Goal: Information Seeking & Learning: Learn about a topic

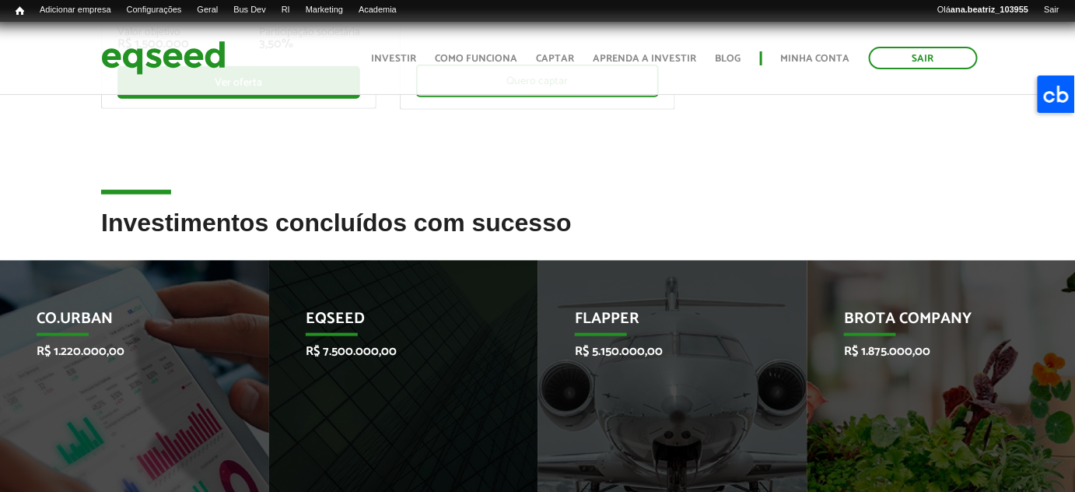
scroll to position [565, 0]
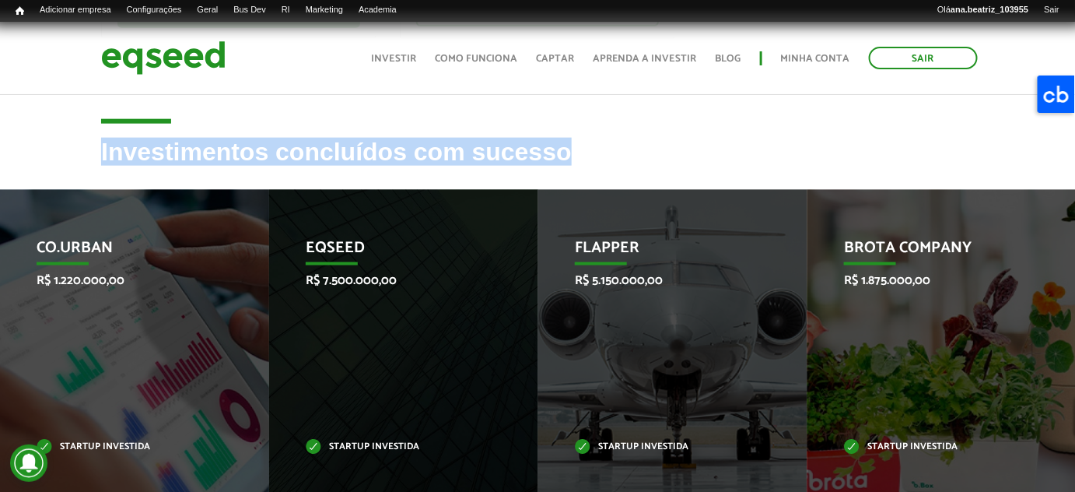
drag, startPoint x: 62, startPoint y: 142, endPoint x: 613, endPoint y: 173, distance: 551.6
click at [613, 173] on div "Investimentos concluídos com sucesso" at bounding box center [537, 163] width 1075 height 51
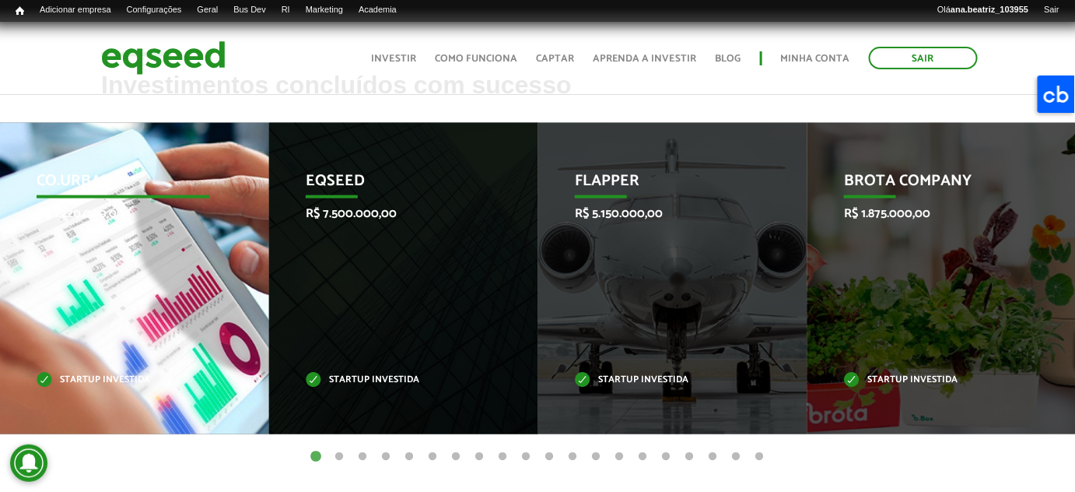
scroll to position [636, 0]
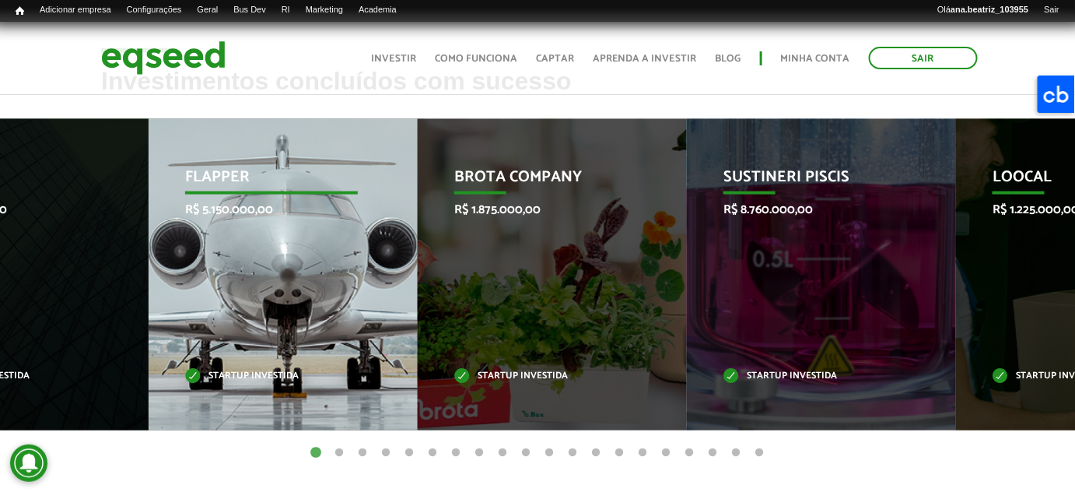
drag, startPoint x: 492, startPoint y: 278, endPoint x: 0, endPoint y: 220, distance: 495.0
click at [149, 220] on div "Flapper R$ 5.150.000,00 Startup investida" at bounding box center [272, 274] width 246 height 311
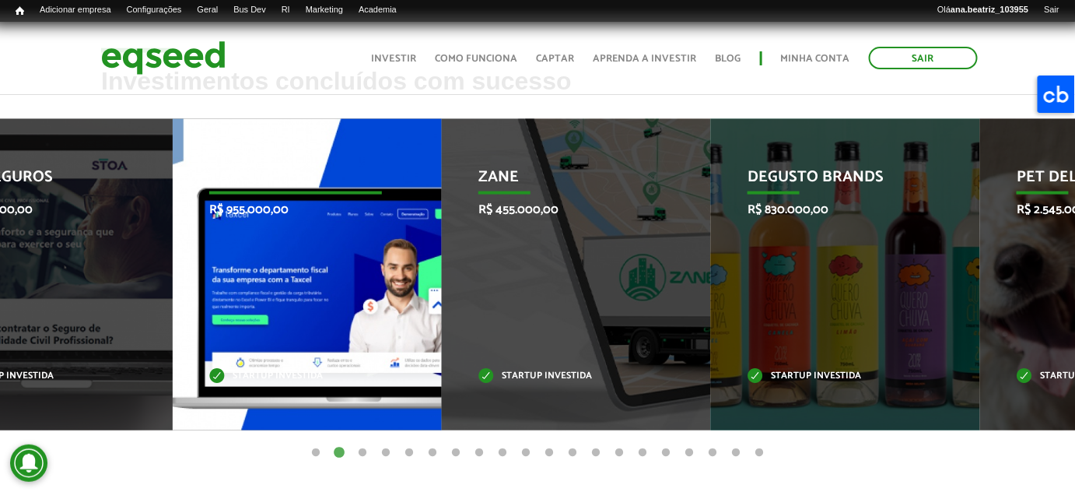
drag, startPoint x: 752, startPoint y: 246, endPoint x: 200, endPoint y: 299, distance: 554.9
click at [173, 285] on div "Taxcel R$ 955.000,00 Startup investida" at bounding box center [296, 274] width 246 height 311
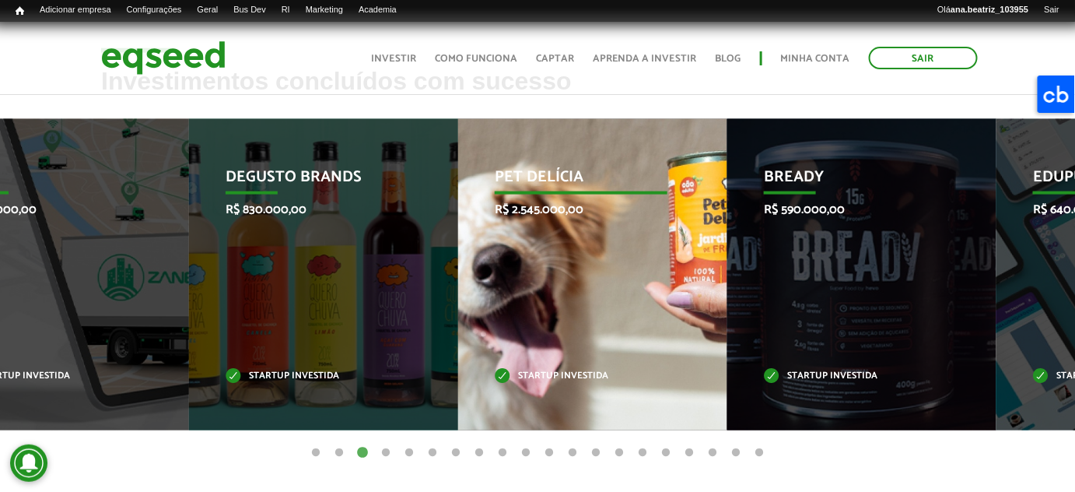
drag, startPoint x: 559, startPoint y: 284, endPoint x: 433, endPoint y: 293, distance: 126.4
click at [458, 293] on div "Pet Delícia R$ 2.545.000,00 Startup investida" at bounding box center [581, 274] width 246 height 311
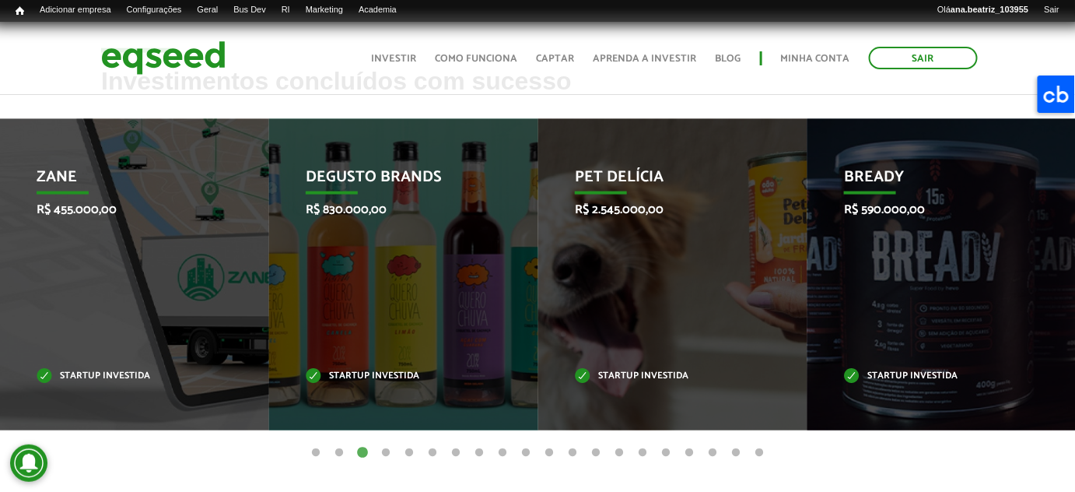
click at [515, 254] on div "Degusto Brands R$ 830.000,00 Startup investida" at bounding box center [392, 274] width 246 height 311
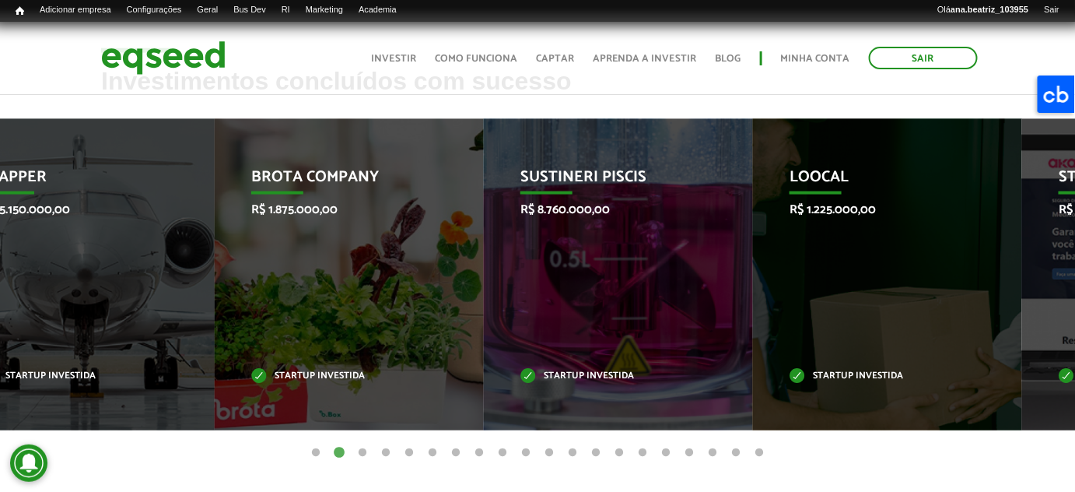
drag, startPoint x: 516, startPoint y: 272, endPoint x: 1176, endPoint y: 317, distance: 661.1
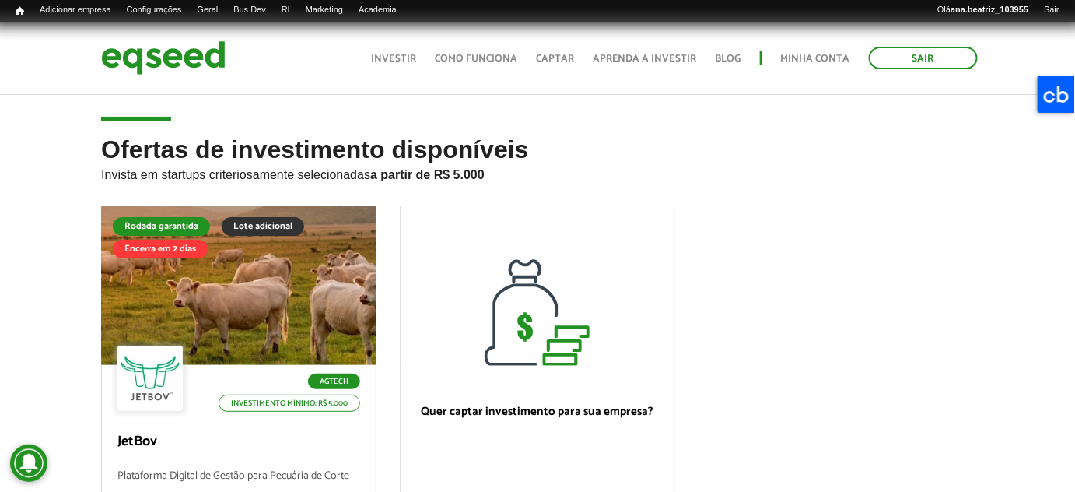
scroll to position [0, 0]
